Goal: Check status: Verify the current state of an ongoing process or item

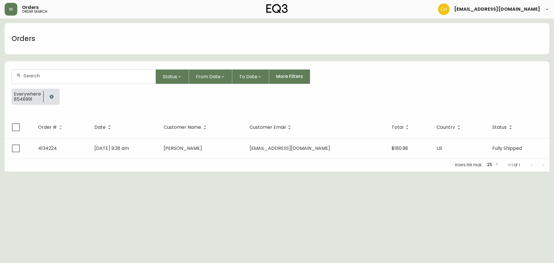
click at [75, 79] on div at bounding box center [84, 76] width 144 height 14
type input "4134772"
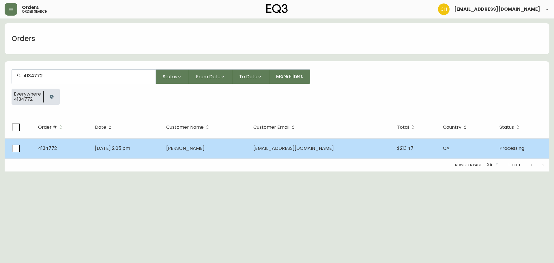
click at [204, 147] on span "[PERSON_NAME]" at bounding box center [185, 148] width 38 height 7
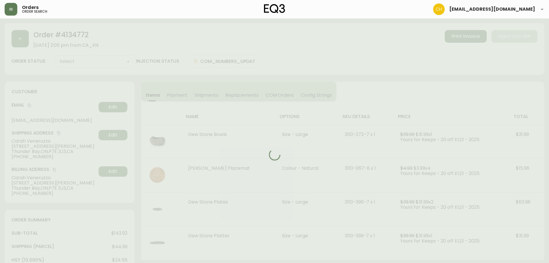
type input "Processing"
select select "PROCESSING"
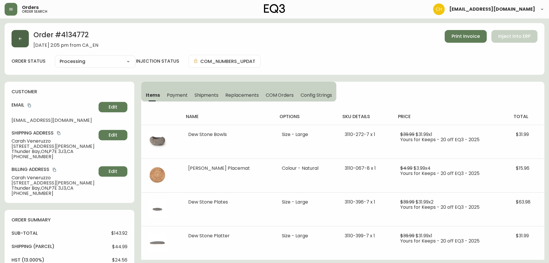
click at [24, 45] on button "button" at bounding box center [20, 38] width 17 height 17
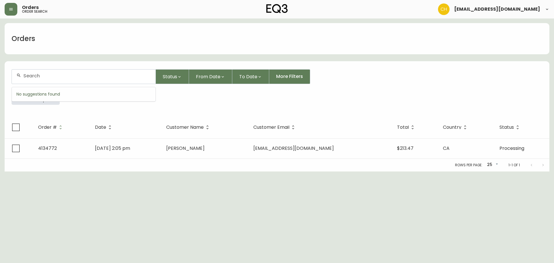
click at [50, 77] on input "text" at bounding box center [86, 75] width 127 height 5
click at [11, 12] on button "button" at bounding box center [11, 9] width 13 height 13
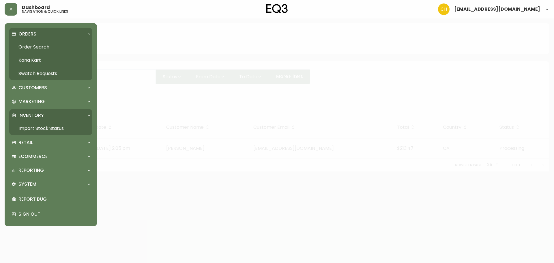
click at [36, 127] on link "Import Stock Status" at bounding box center [50, 128] width 83 height 13
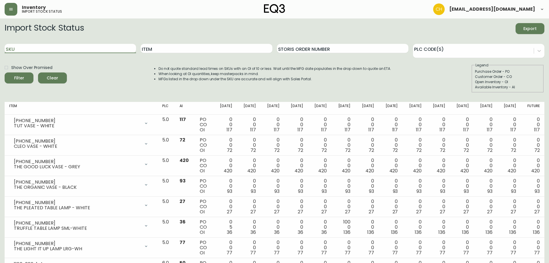
click at [51, 49] on input "SKU" at bounding box center [70, 48] width 131 height 9
click at [59, 46] on input "3180-" at bounding box center [70, 48] width 131 height 9
type input "[PHONE_NUMBER]"
click at [5, 72] on button "Filter" at bounding box center [19, 77] width 29 height 11
